Goal: Submit feedback/report problem

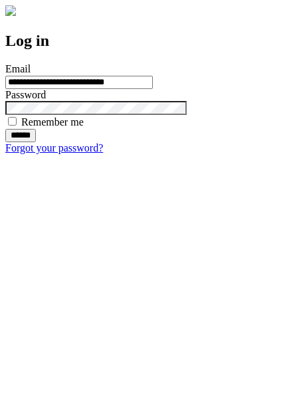
type input "**********"
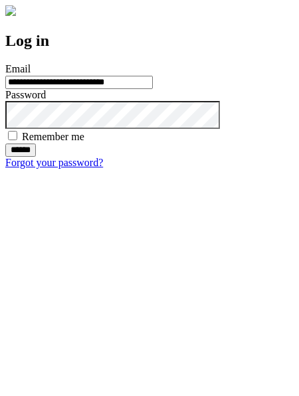
click at [36, 157] on input "******" at bounding box center [20, 149] width 31 height 13
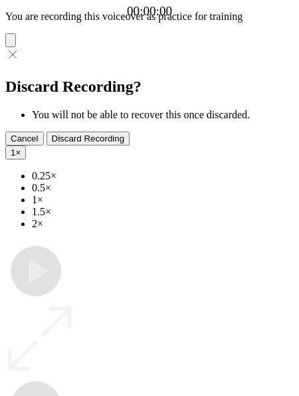
type input "**********"
